Goal: Task Accomplishment & Management: Use online tool/utility

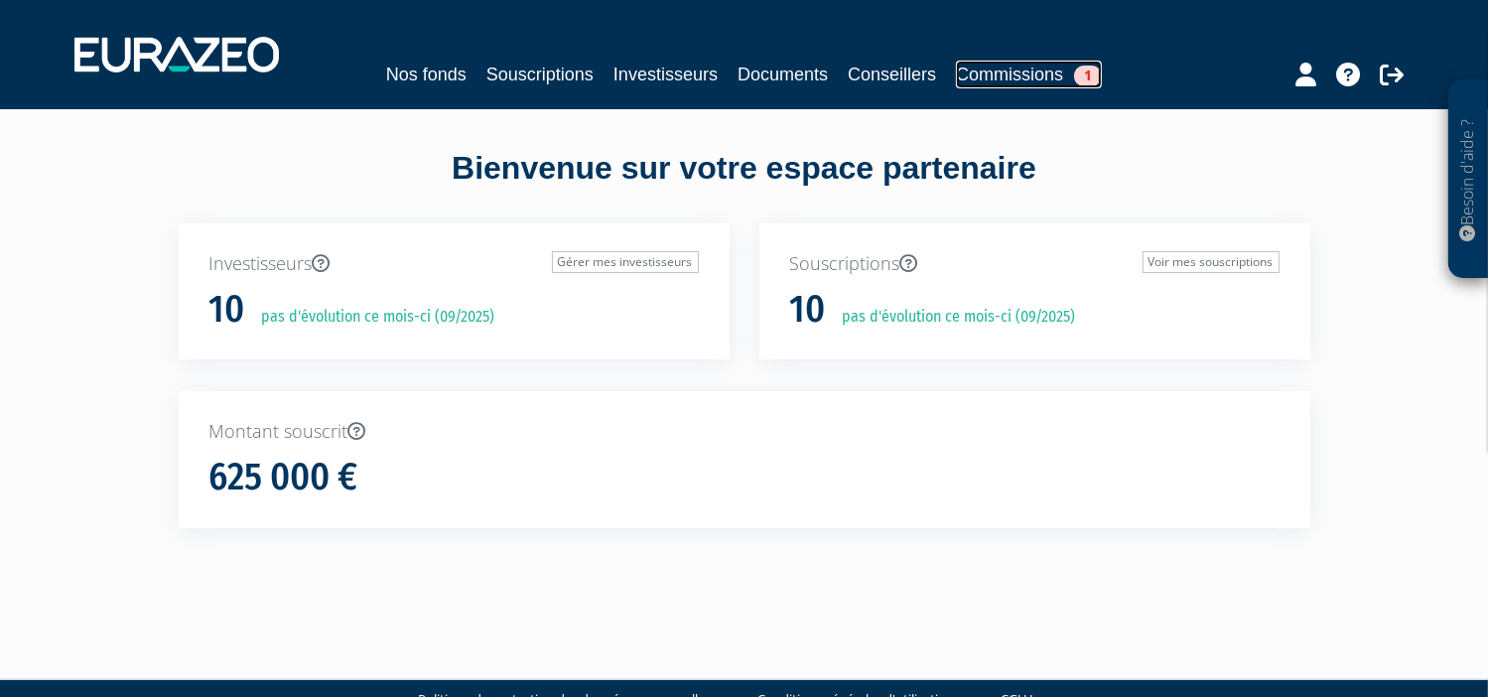
click at [1032, 71] on link "Commissions 1" at bounding box center [1029, 75] width 146 height 28
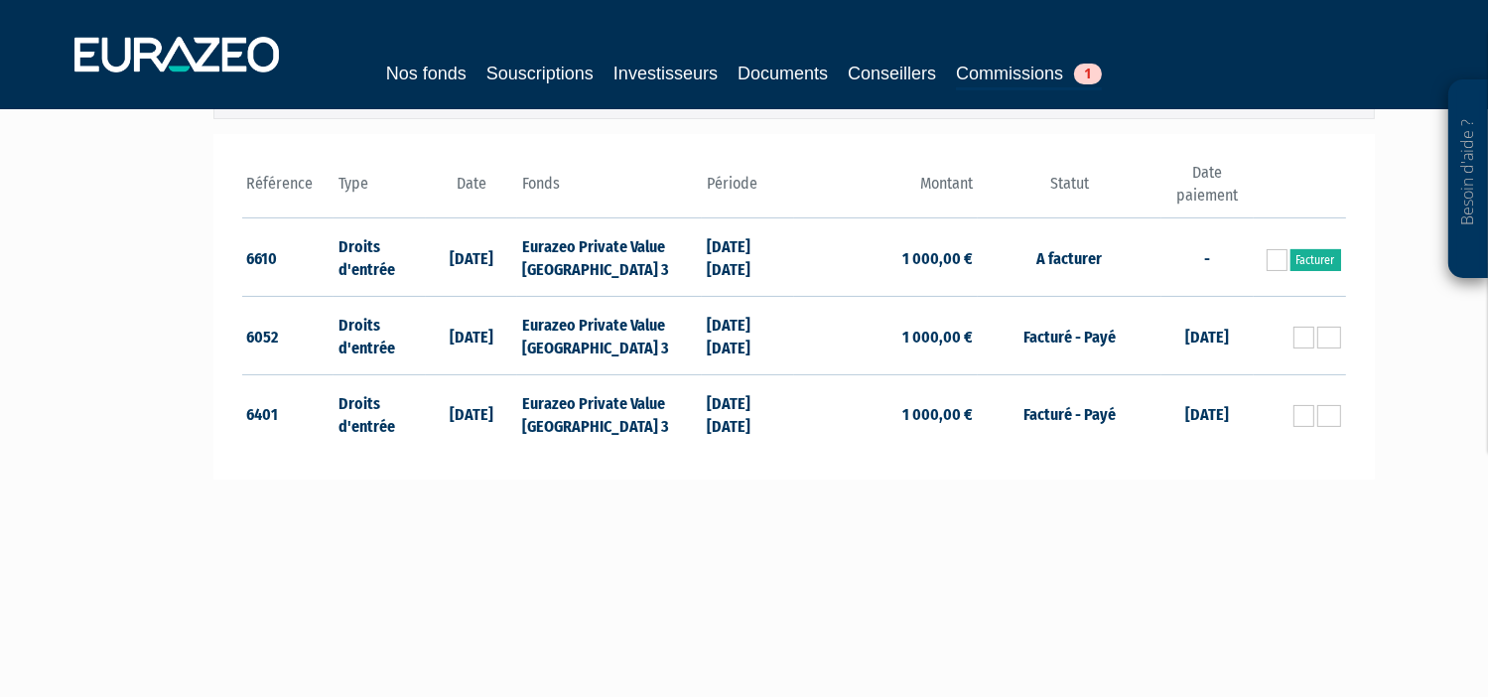
scroll to position [261, 0]
click at [1313, 263] on link "Facturer" at bounding box center [1315, 259] width 51 height 22
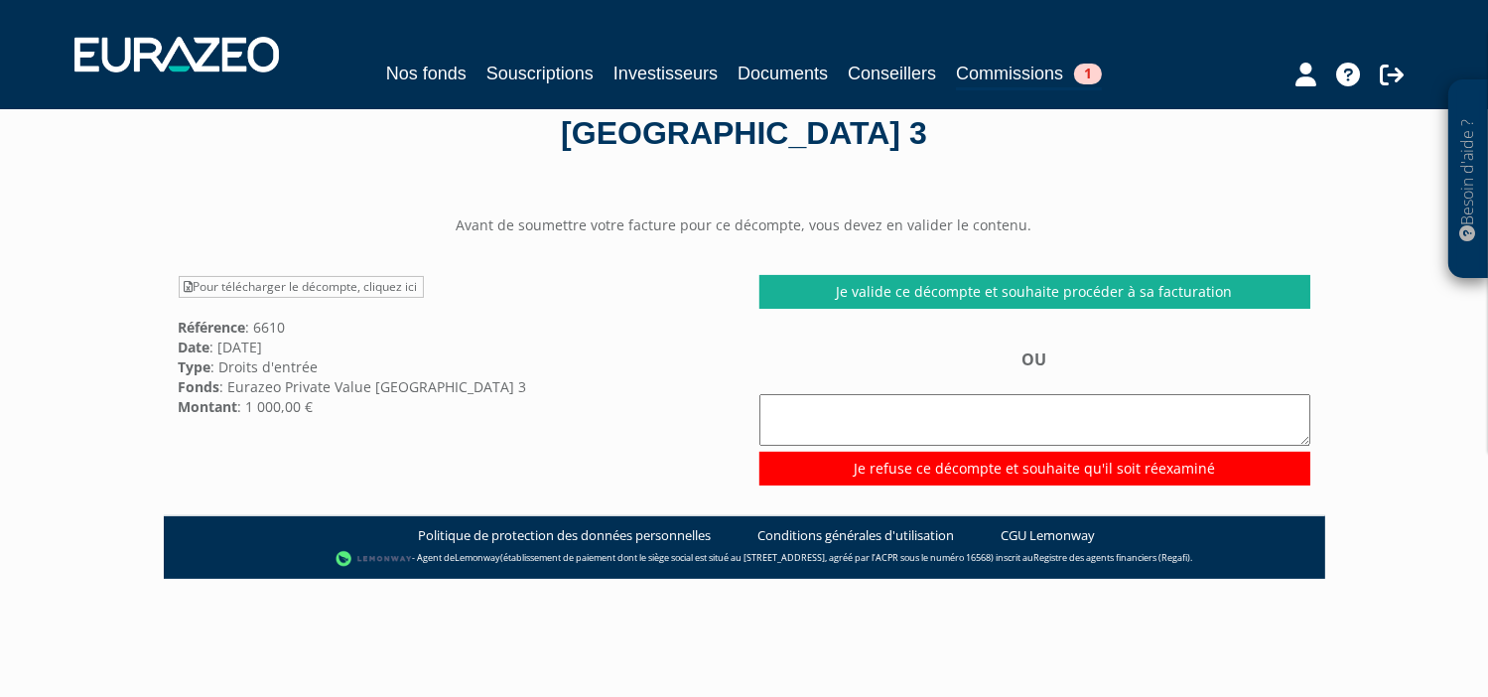
scroll to position [95, 0]
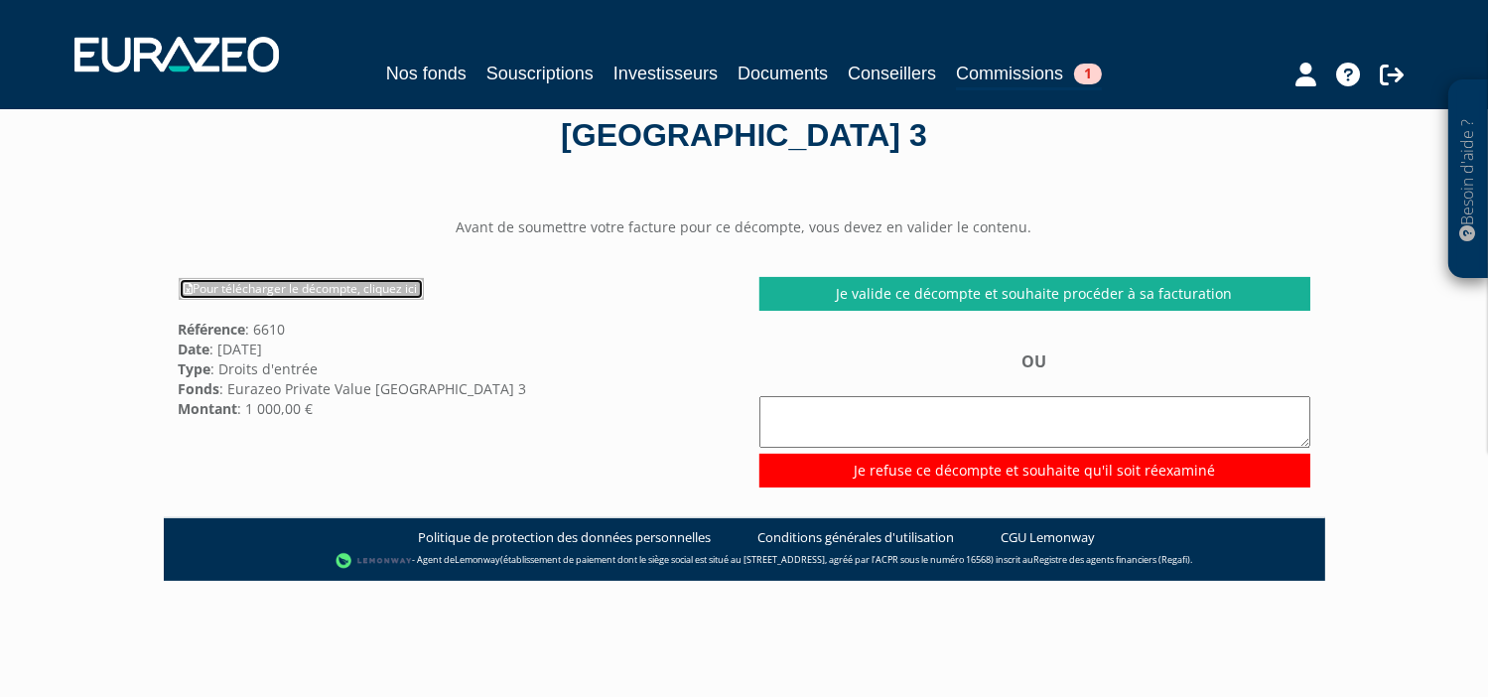
click at [361, 288] on link "Pour télécharger le décompte, cliquez ici" at bounding box center [301, 289] width 245 height 22
click at [731, 333] on div "Pour télécharger le décompte, cliquez ici Référence : 6610 Date : 09/09/2025 Ty…" at bounding box center [454, 347] width 581 height 141
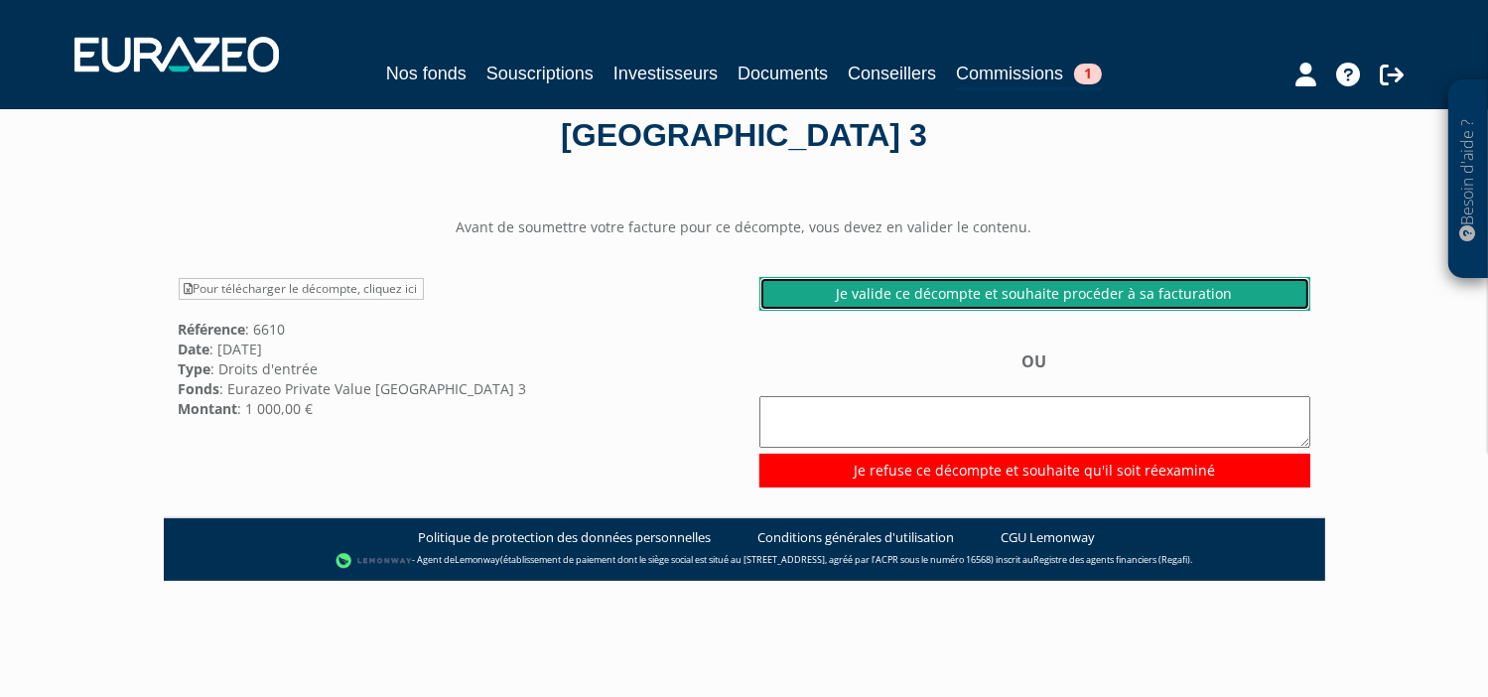
click at [1028, 287] on link "Je valide ce décompte et souhaite procéder à sa facturation" at bounding box center [1034, 294] width 551 height 34
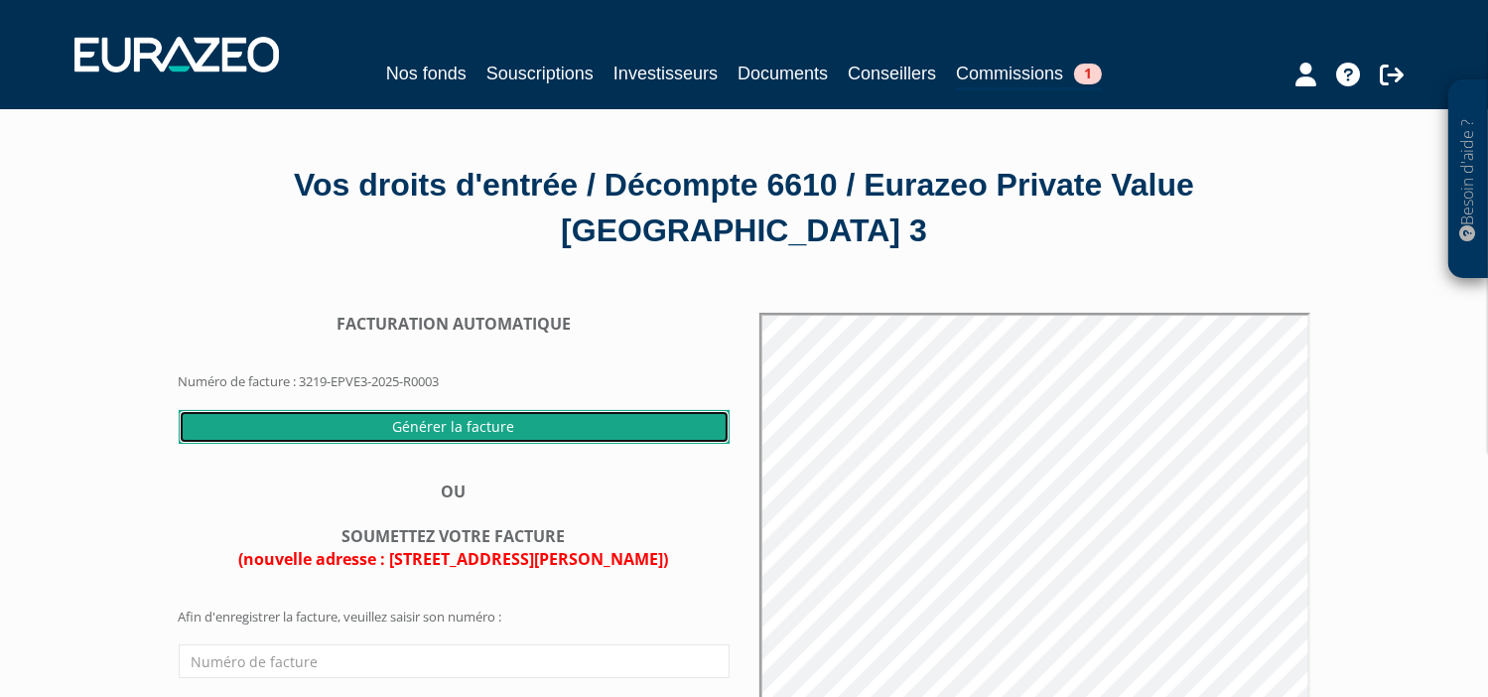
click at [437, 427] on input "Générer la facture" at bounding box center [454, 427] width 551 height 34
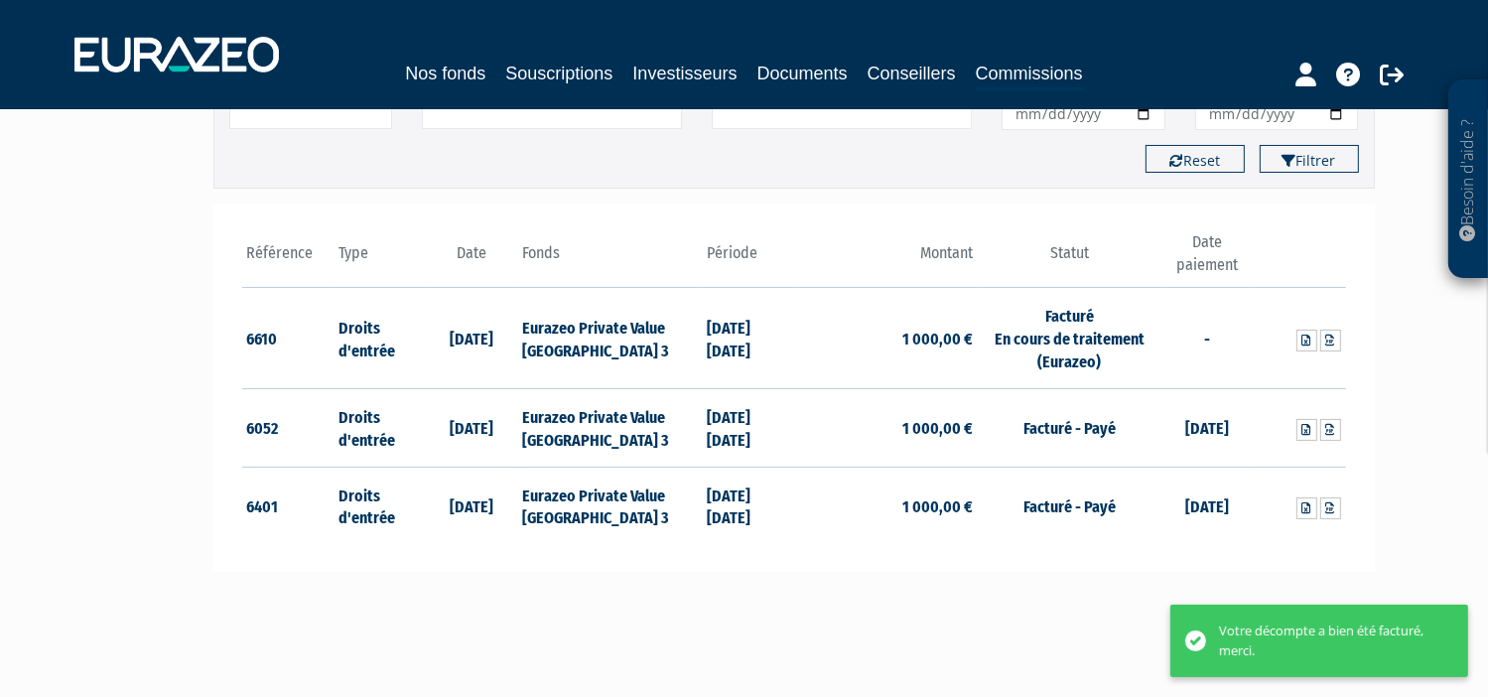
scroll to position [194, 0]
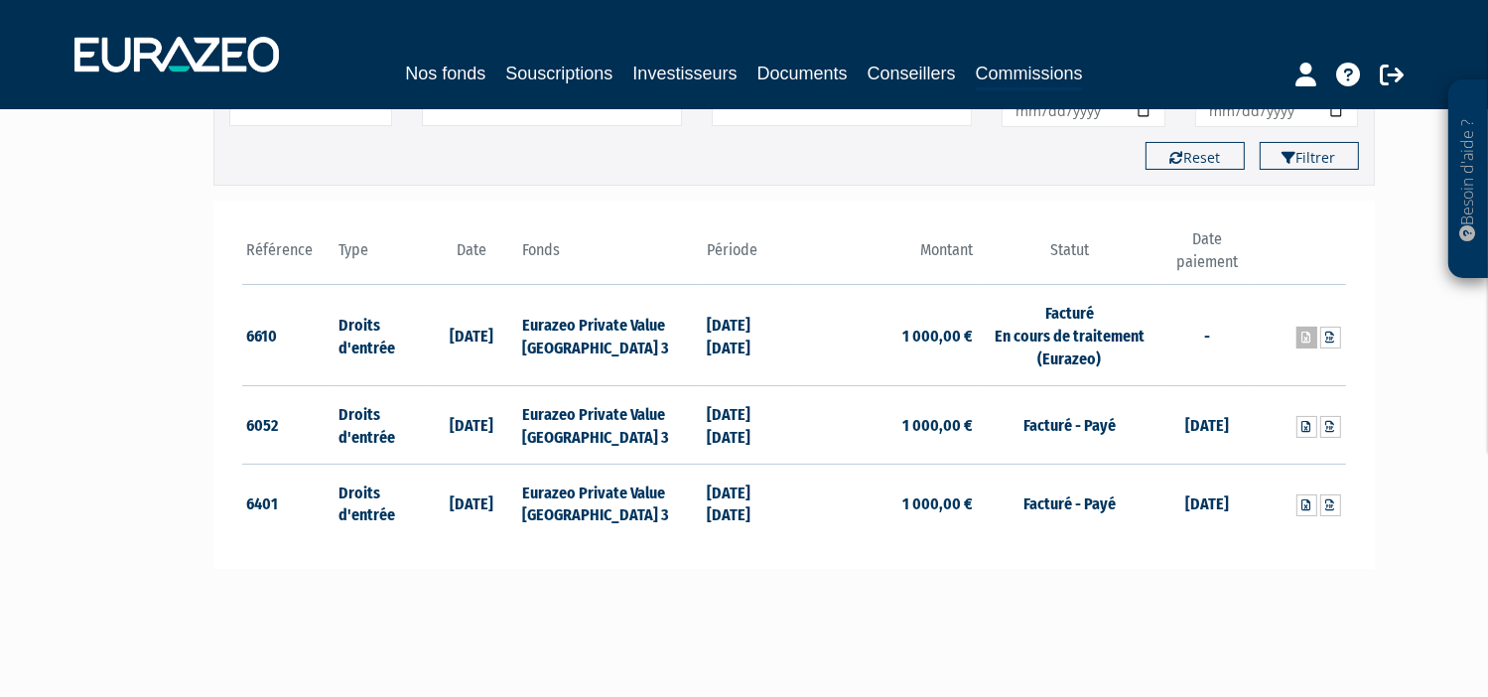
click at [1302, 333] on icon at bounding box center [1306, 337] width 9 height 12
click at [1360, 306] on div "Référence Type Date 6610 Droits d'entrée 09/09/2025 6052" at bounding box center [793, 384] width 1161 height 369
click at [1327, 340] on icon at bounding box center [1330, 337] width 9 height 12
